Goal: Information Seeking & Learning: Learn about a topic

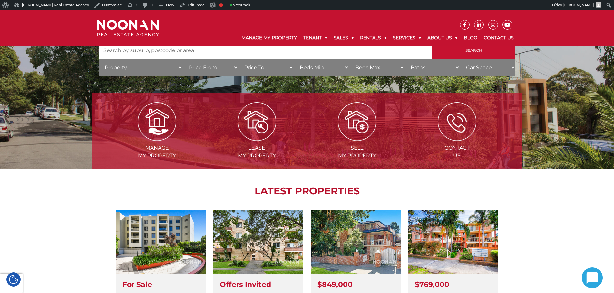
scroll to position [97, 0]
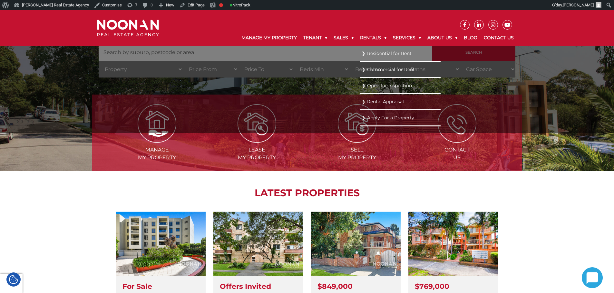
click at [377, 54] on link "Residential for Rent" at bounding box center [399, 53] width 77 height 9
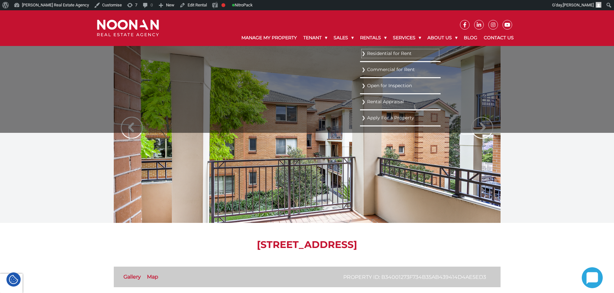
drag, startPoint x: 369, startPoint y: 54, endPoint x: 355, endPoint y: 54, distance: 13.8
click at [369, 54] on link "Residential for Rent" at bounding box center [399, 53] width 77 height 9
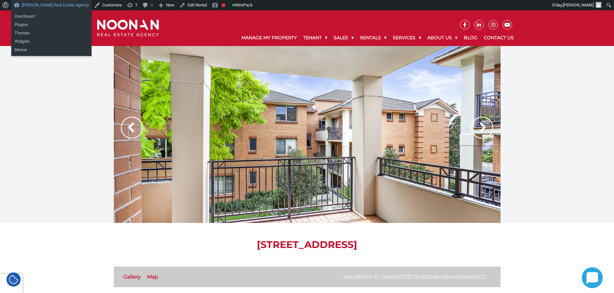
click at [35, 7] on link "[PERSON_NAME] Real Estate Agency" at bounding box center [51, 5] width 80 height 10
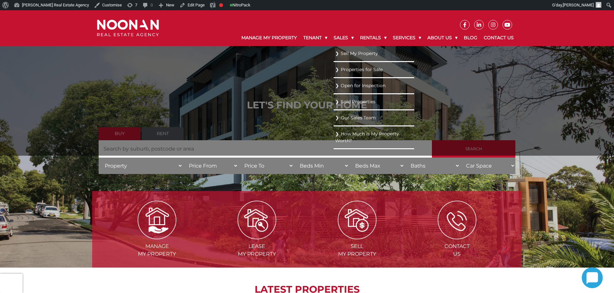
click at [338, 55] on link "Sell My Property" at bounding box center [373, 53] width 77 height 9
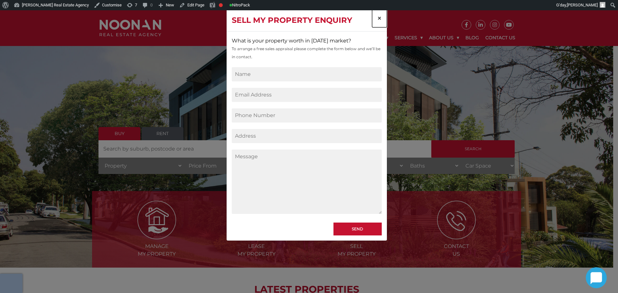
click at [382, 18] on span "×" at bounding box center [379, 18] width 5 height 9
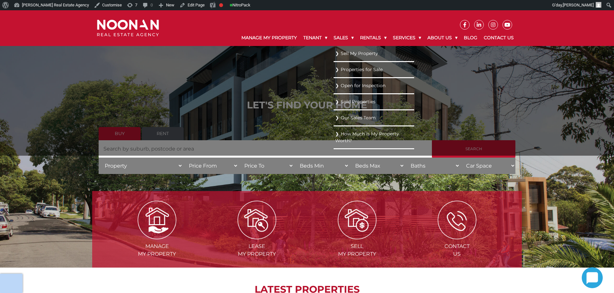
click at [349, 69] on link "Properties for Sale" at bounding box center [373, 69] width 77 height 9
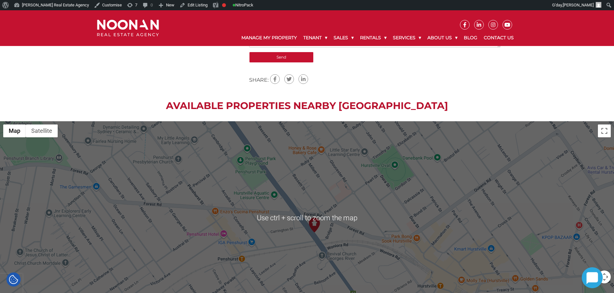
scroll to position [548, 0]
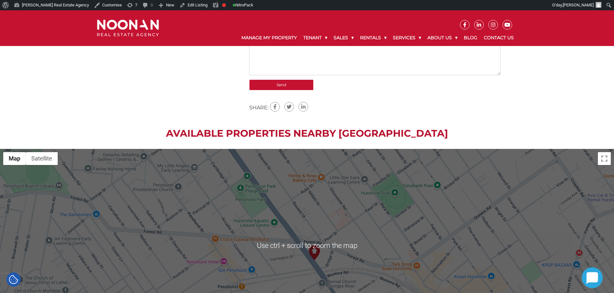
click at [311, 130] on h2 "Available Properties Nearby [GEOGRAPHIC_DATA]" at bounding box center [307, 134] width 614 height 12
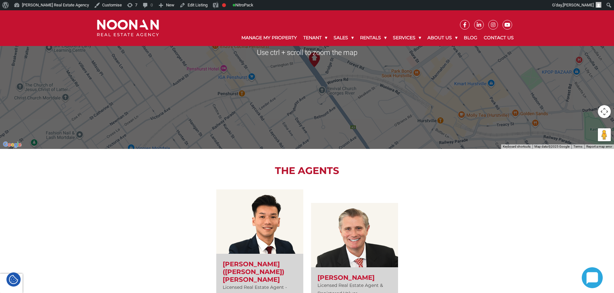
click at [461, 209] on div "View Profile [PERSON_NAME] ([PERSON_NAME]) Cai Licensed Real Estate Agent - You…" at bounding box center [307, 259] width 387 height 165
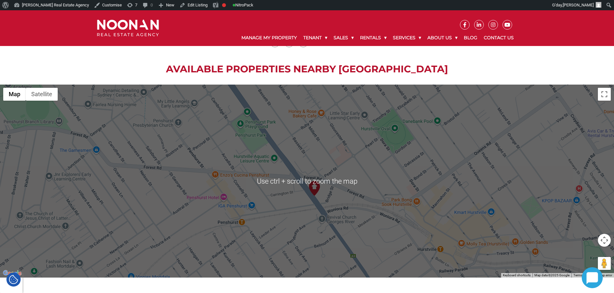
scroll to position [580, 0]
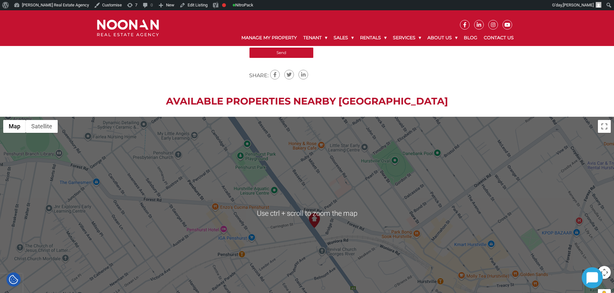
click at [400, 98] on h2 "Available Properties Nearby [GEOGRAPHIC_DATA]" at bounding box center [307, 102] width 614 height 12
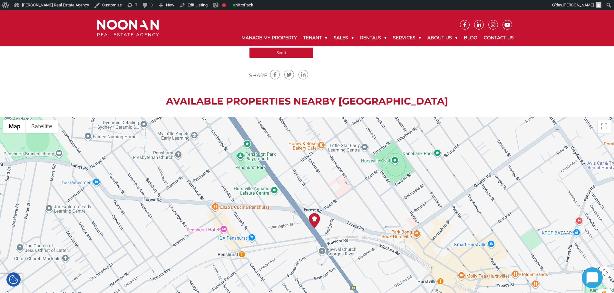
click at [314, 225] on img at bounding box center [314, 221] width 14 height 14
